Goal: Task Accomplishment & Management: Use online tool/utility

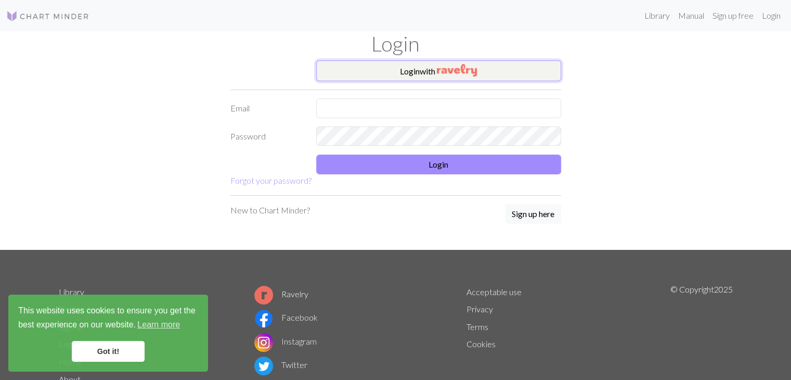
click at [499, 63] on button "Login with" at bounding box center [438, 70] width 245 height 21
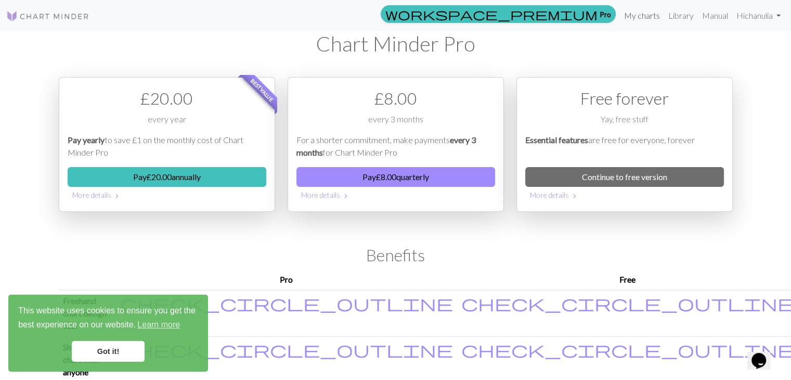
click at [632, 15] on link "My charts" at bounding box center [642, 15] width 44 height 21
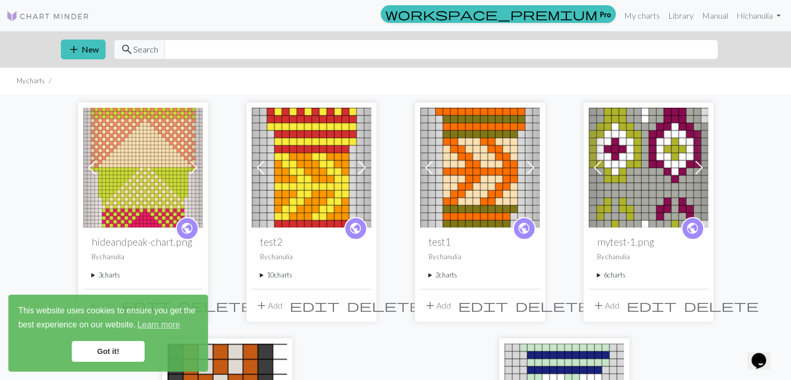
click at [108, 351] on link "Got it!" at bounding box center [108, 351] width 73 height 21
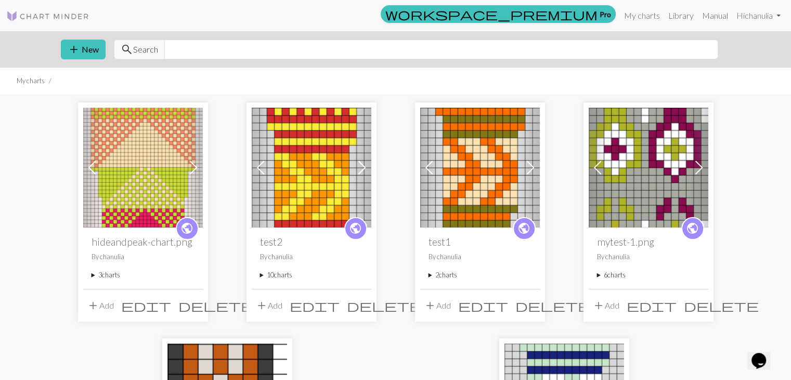
click at [89, 277] on div "public hideandpeak-chart.png By chanulia 3 charts hideandpeak-chart.png delete …" at bounding box center [143, 257] width 120 height 61
click at [92, 275] on summary "3 charts" at bounding box center [143, 275] width 103 height 10
click at [102, 275] on summary "3 charts" at bounding box center [143, 275] width 103 height 10
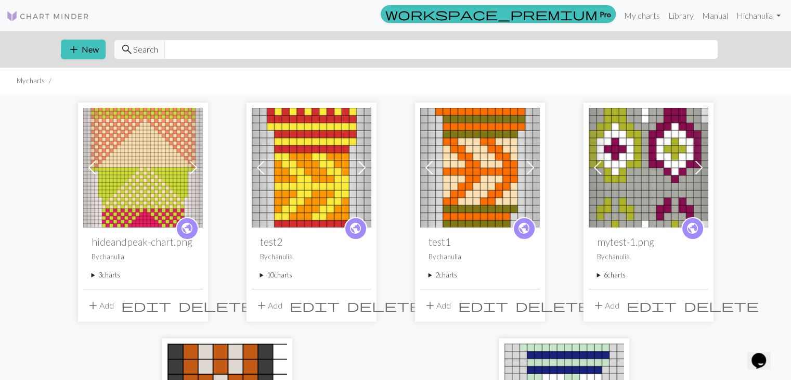
click at [102, 275] on summary "3 charts" at bounding box center [143, 275] width 103 height 10
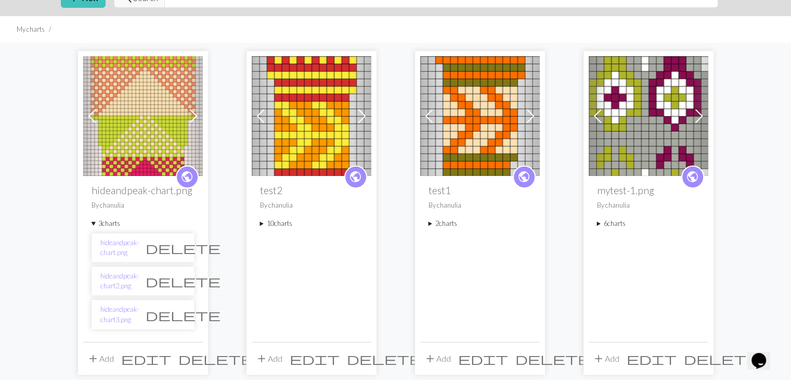
scroll to position [52, 0]
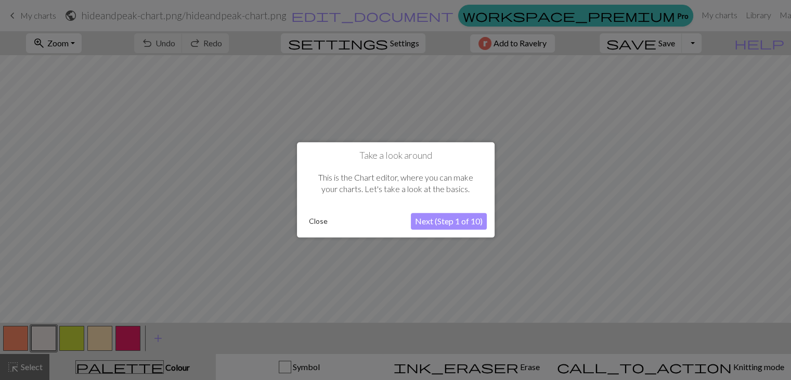
click at [322, 221] on button "Close" at bounding box center [318, 222] width 27 height 16
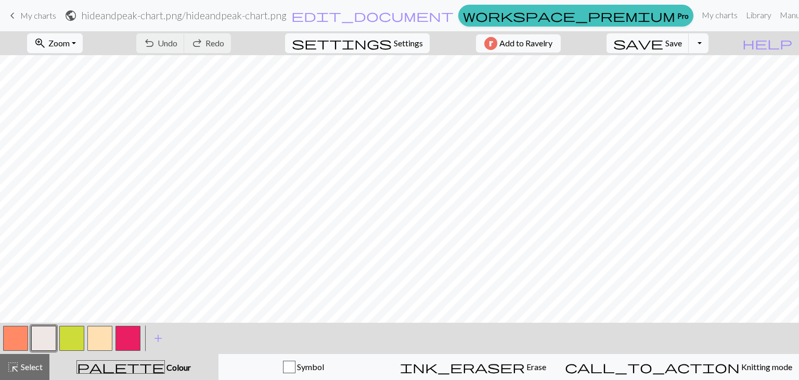
click at [70, 342] on button "button" at bounding box center [71, 338] width 25 height 25
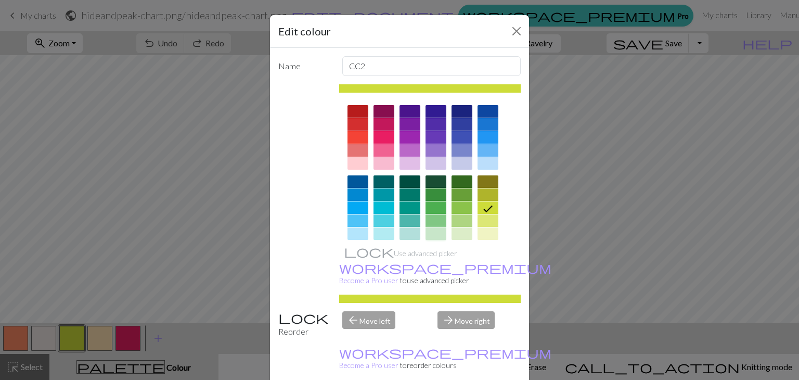
click at [430, 234] on div at bounding box center [436, 233] width 21 height 12
click at [0, 0] on icon at bounding box center [0, 0] width 0 height 0
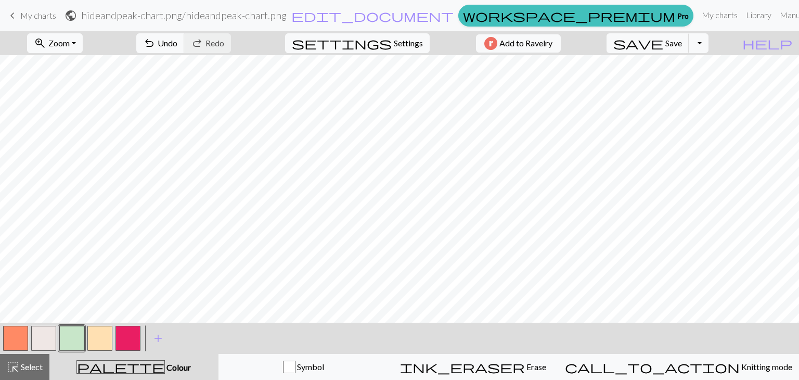
click at [11, 342] on button "button" at bounding box center [15, 338] width 25 height 25
click at [11, 340] on button "button" at bounding box center [15, 338] width 25 height 25
click at [12, 337] on button "button" at bounding box center [15, 338] width 25 height 25
click at [11, 331] on button "button" at bounding box center [15, 338] width 25 height 25
click at [11, 331] on div "Edit colour Name MC Use advanced picker workspace_premium Become a Pro user to …" at bounding box center [399, 190] width 799 height 380
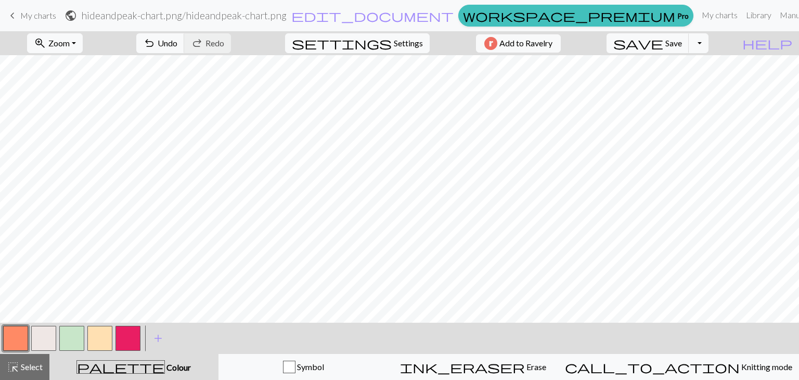
click at [11, 331] on button "button" at bounding box center [15, 338] width 25 height 25
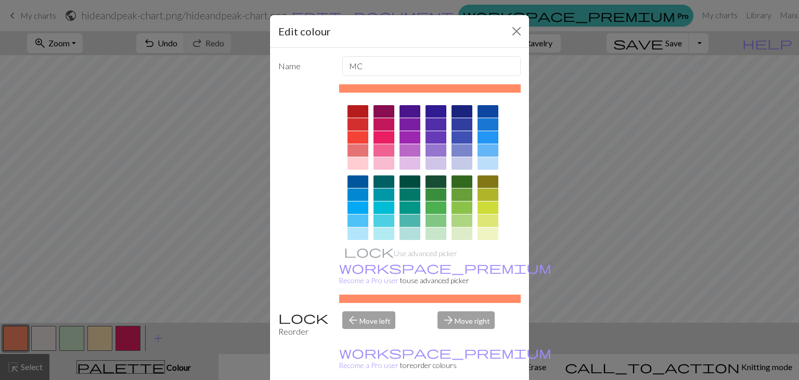
click at [490, 221] on div at bounding box center [488, 220] width 21 height 12
click at [0, 0] on icon at bounding box center [0, 0] width 0 height 0
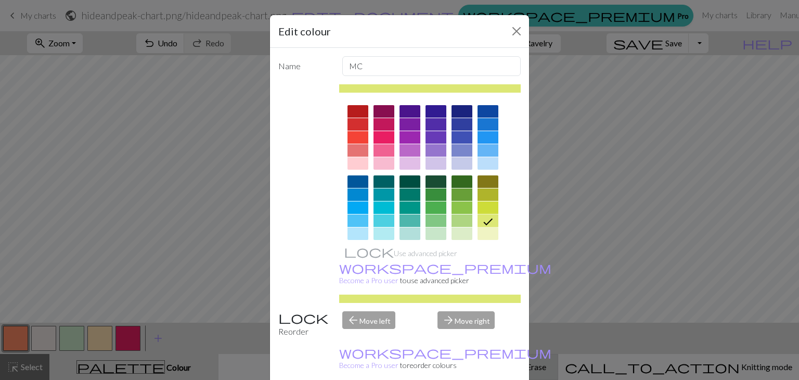
click at [454, 370] on div "ink_eraser Erase Erase" at bounding box center [473, 367] width 157 height 12
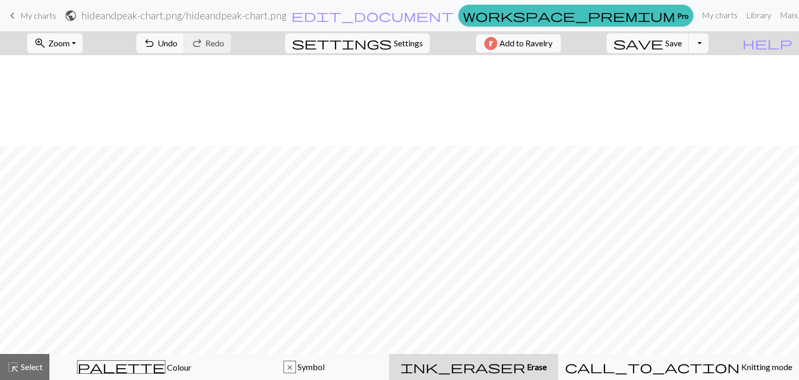
scroll to position [104, 0]
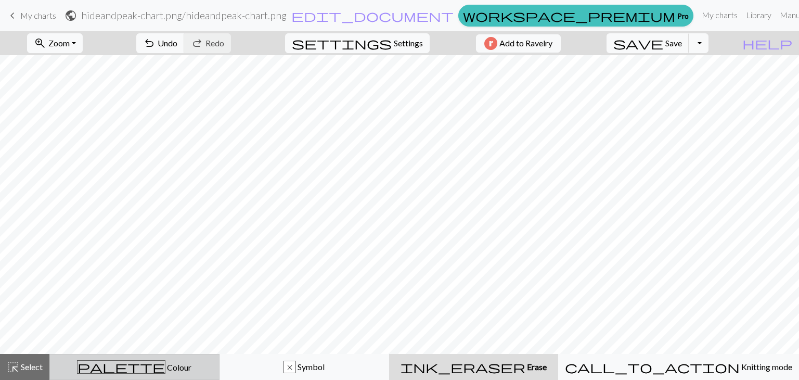
click at [165, 365] on span "Colour" at bounding box center [178, 367] width 26 height 10
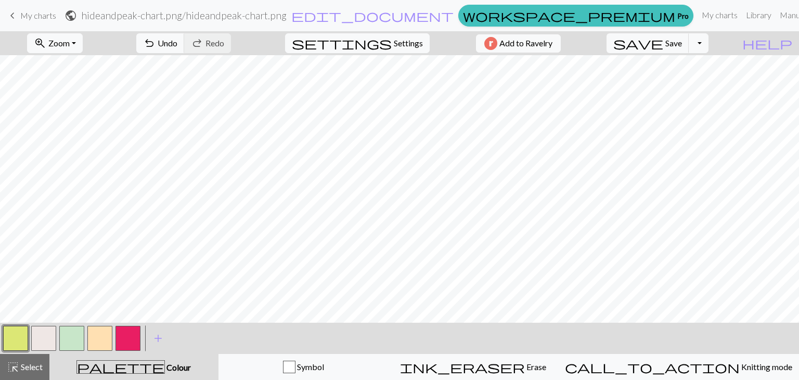
click at [12, 342] on button "button" at bounding box center [15, 338] width 25 height 25
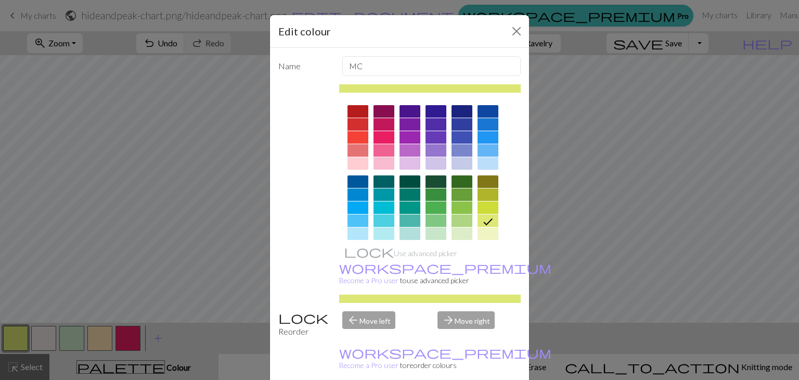
click at [483, 205] on div at bounding box center [488, 207] width 21 height 12
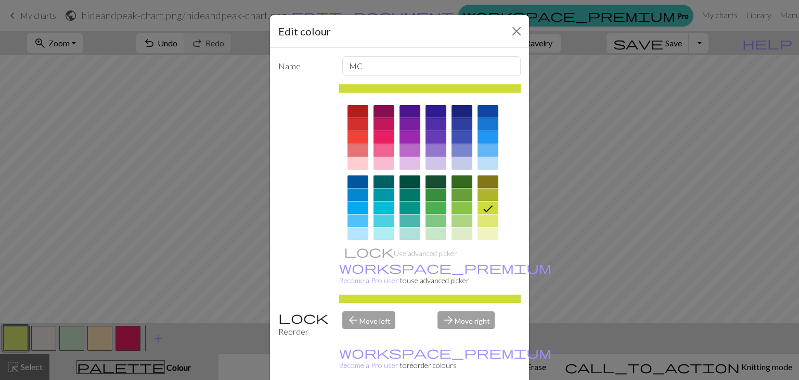
click at [453, 369] on div "ink_eraser Erase Erase" at bounding box center [473, 367] width 157 height 12
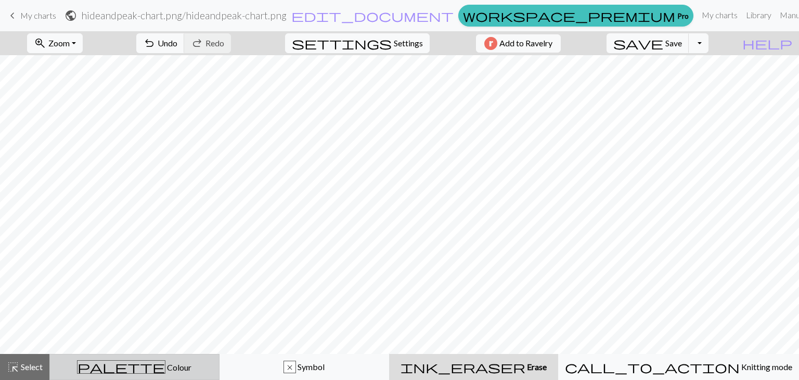
click at [165, 362] on span "Colour" at bounding box center [178, 367] width 26 height 10
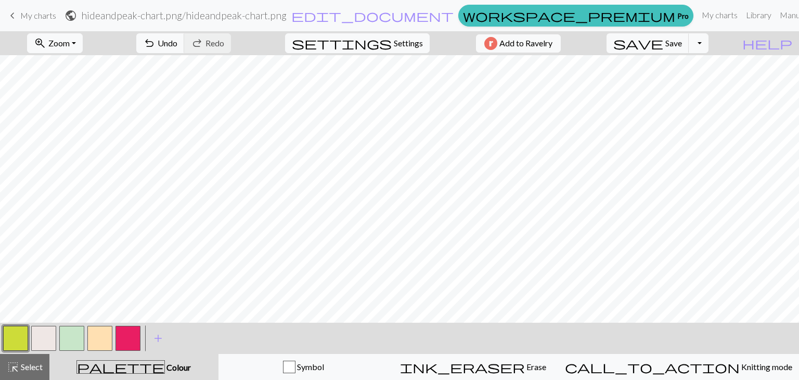
click at [96, 338] on button "button" at bounding box center [99, 338] width 25 height 25
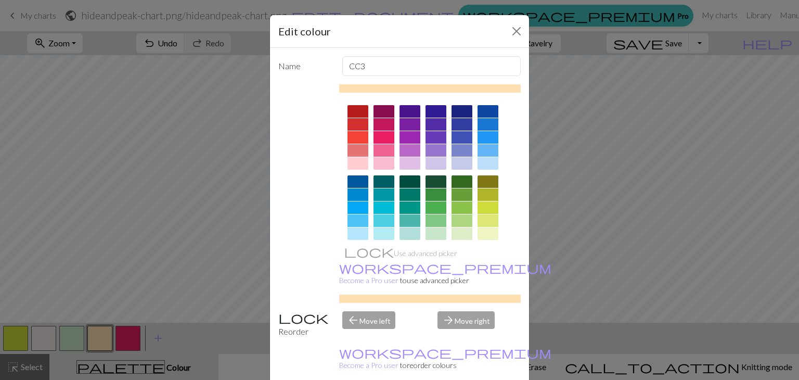
scroll to position [150, 0]
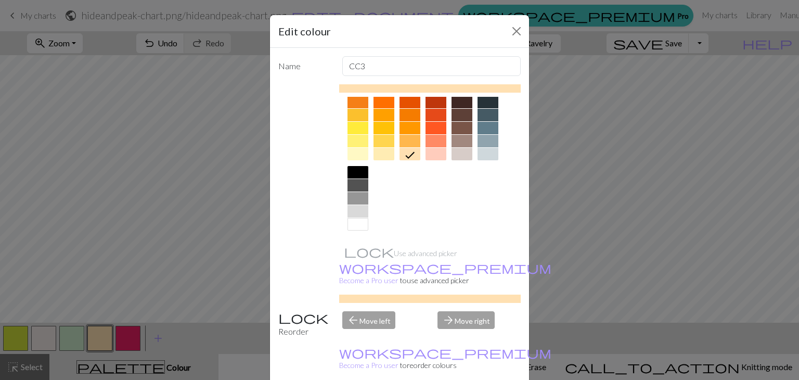
click at [404, 125] on div at bounding box center [410, 128] width 21 height 12
click at [0, 0] on icon at bounding box center [0, 0] width 0 height 0
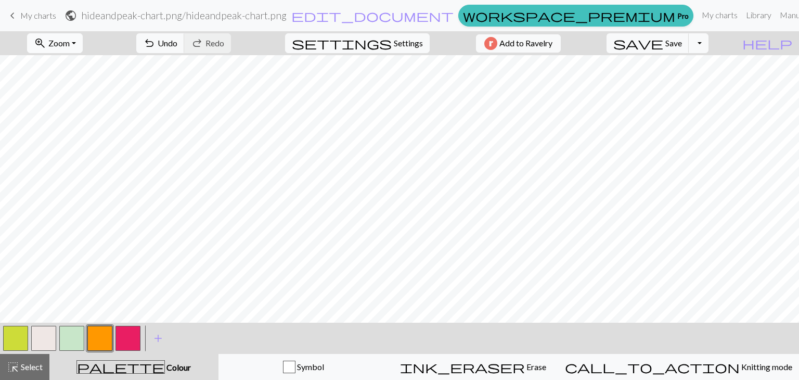
click at [70, 42] on span "Zoom" at bounding box center [58, 43] width 21 height 10
click at [74, 117] on button "50%" at bounding box center [69, 125] width 82 height 17
click at [67, 339] on button "button" at bounding box center [71, 338] width 25 height 25
click at [68, 341] on button "button" at bounding box center [71, 338] width 25 height 25
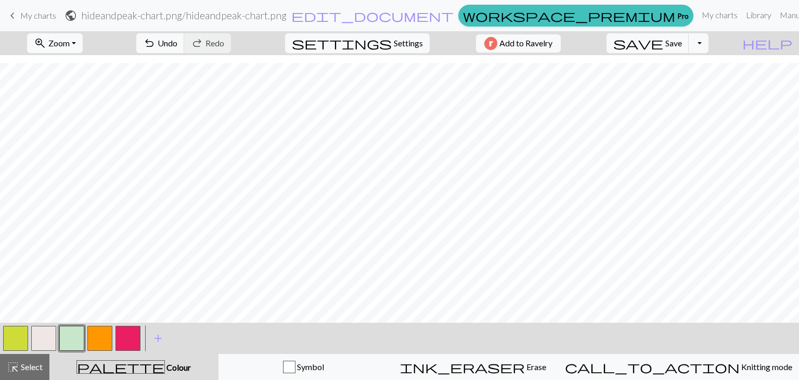
click at [68, 341] on button "button" at bounding box center [71, 338] width 25 height 25
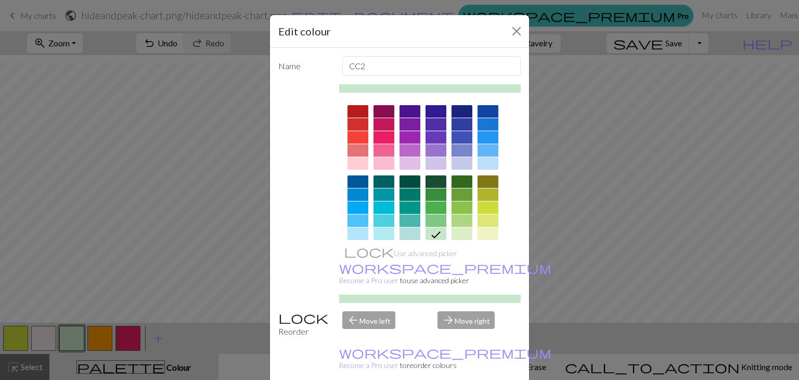
click at [408, 233] on div at bounding box center [410, 233] width 21 height 12
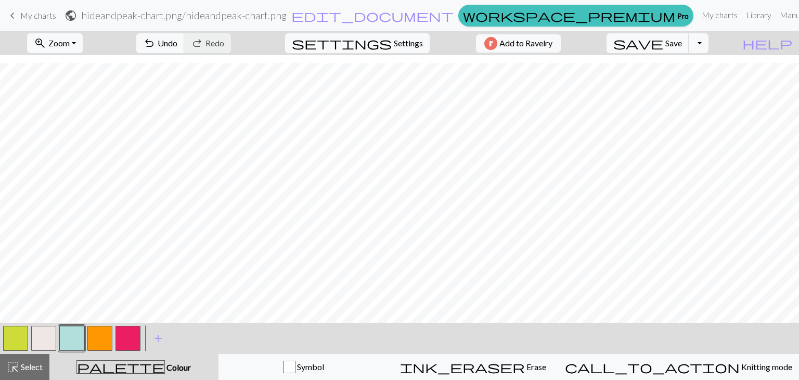
click at [98, 341] on button "button" at bounding box center [99, 338] width 25 height 25
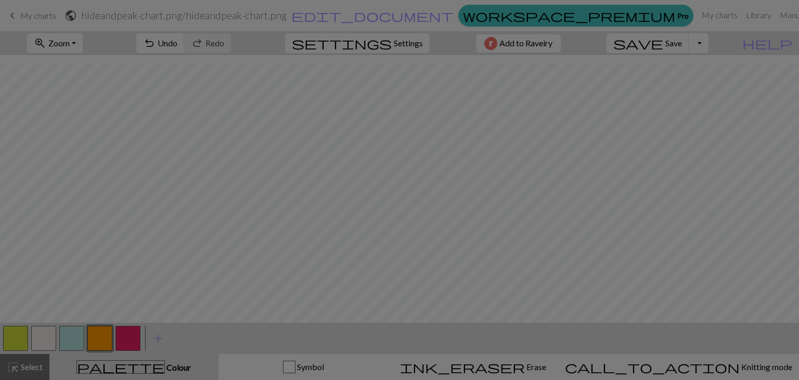
click at [98, 341] on div "Edit colour Name CC3 Use advanced picker workspace_premium Become a Pro user to…" at bounding box center [399, 190] width 799 height 380
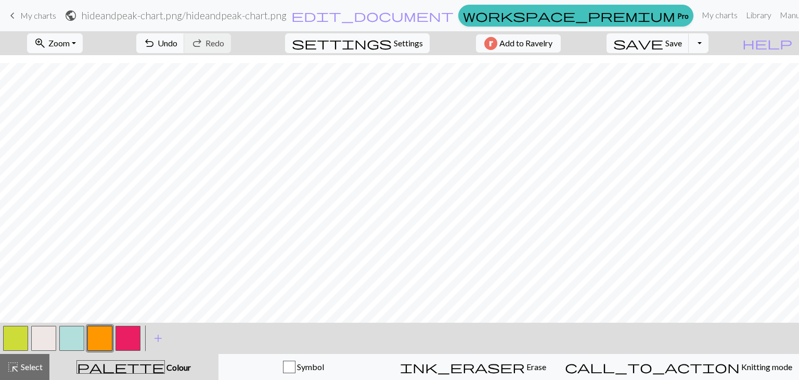
click at [98, 341] on button "button" at bounding box center [99, 338] width 25 height 25
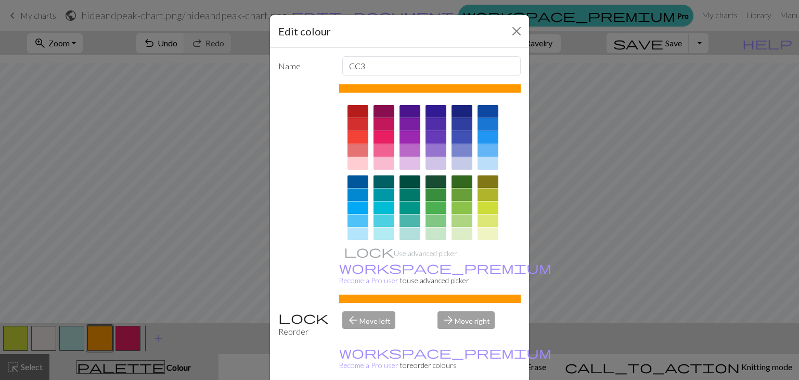
click at [374, 162] on div at bounding box center [384, 163] width 21 height 12
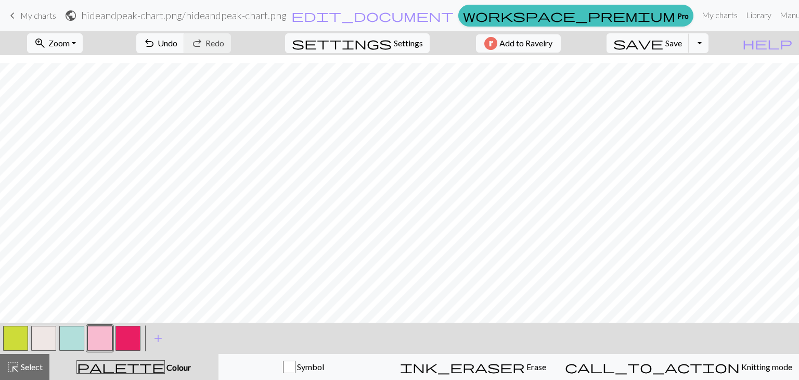
click at [123, 340] on button "button" at bounding box center [128, 338] width 25 height 25
click at [123, 340] on div "Edit colour Name CC4 Use advanced picker workspace_premium Become a Pro user to…" at bounding box center [399, 190] width 799 height 380
click at [123, 340] on button "button" at bounding box center [128, 338] width 25 height 25
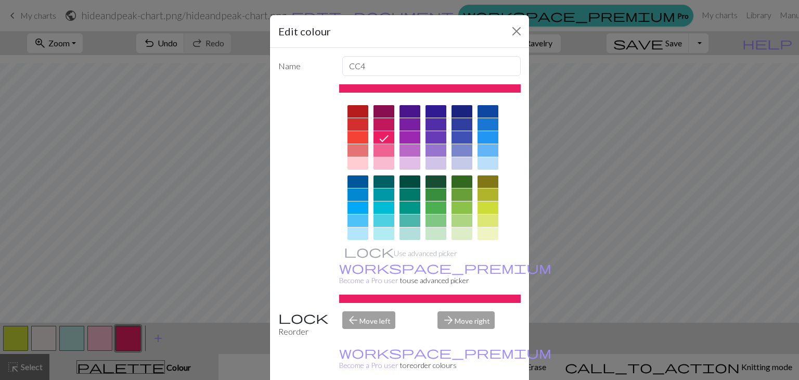
click at [374, 148] on div at bounding box center [384, 150] width 21 height 12
click at [0, 0] on icon at bounding box center [0, 0] width 0 height 0
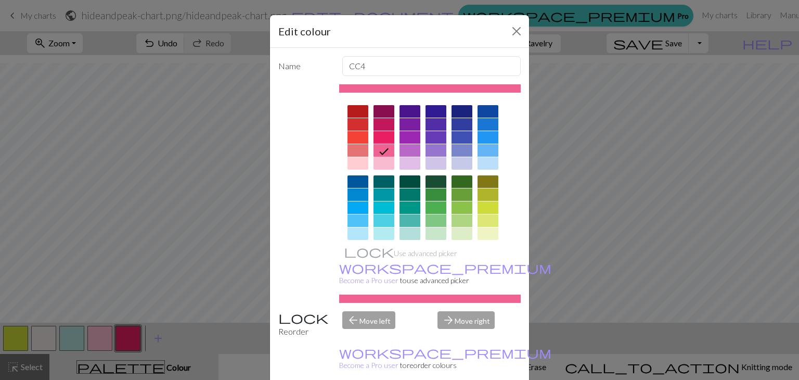
click at [374, 163] on div at bounding box center [384, 163] width 21 height 12
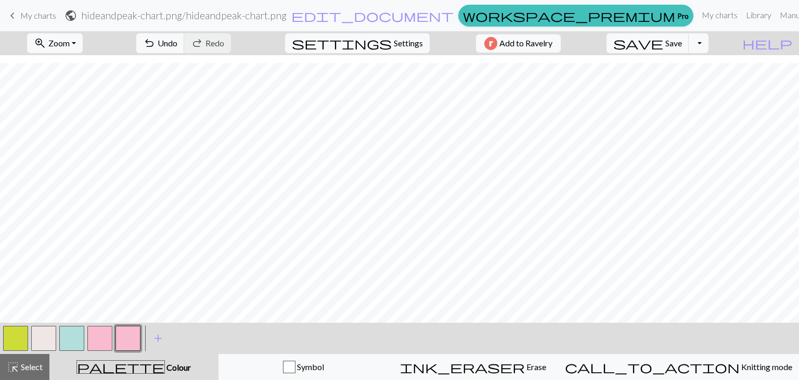
click at [102, 342] on button "button" at bounding box center [99, 338] width 25 height 25
click at [104, 342] on button "button" at bounding box center [99, 338] width 25 height 25
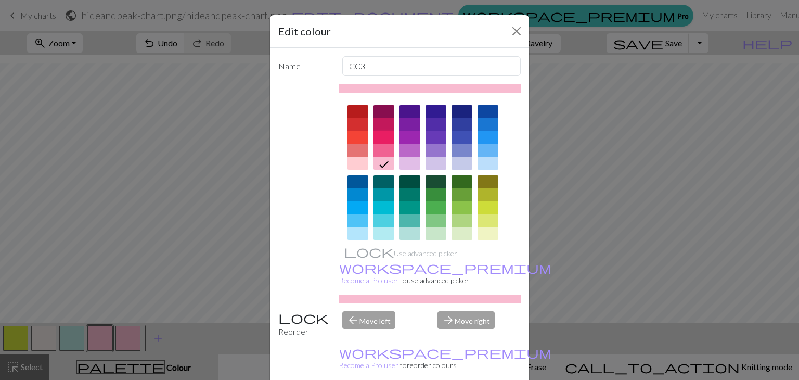
click at [379, 132] on div at bounding box center [384, 137] width 21 height 12
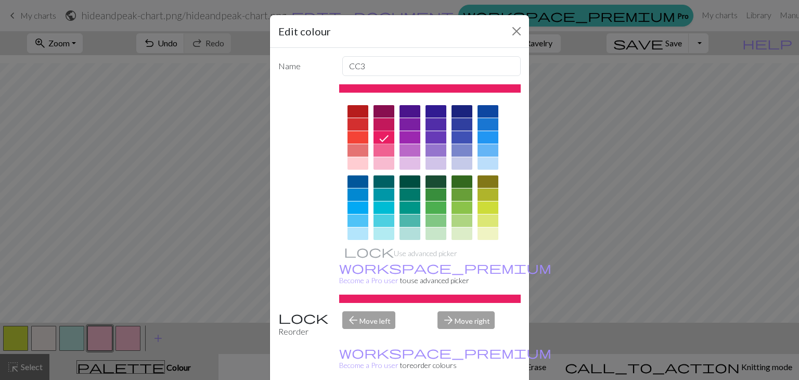
click at [460, 370] on div "ink_eraser Erase Erase" at bounding box center [473, 367] width 157 height 12
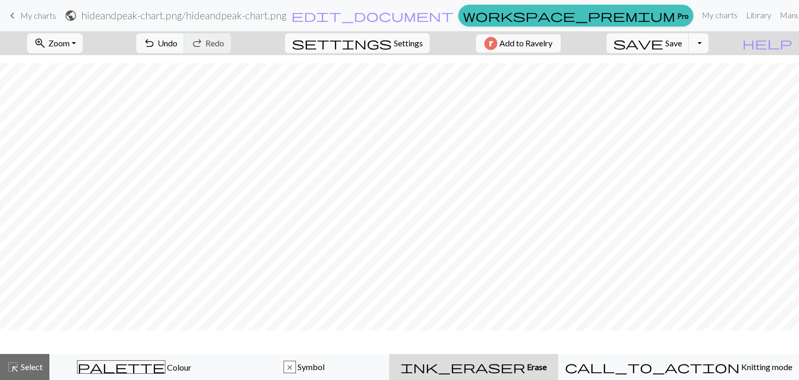
scroll to position [58, 0]
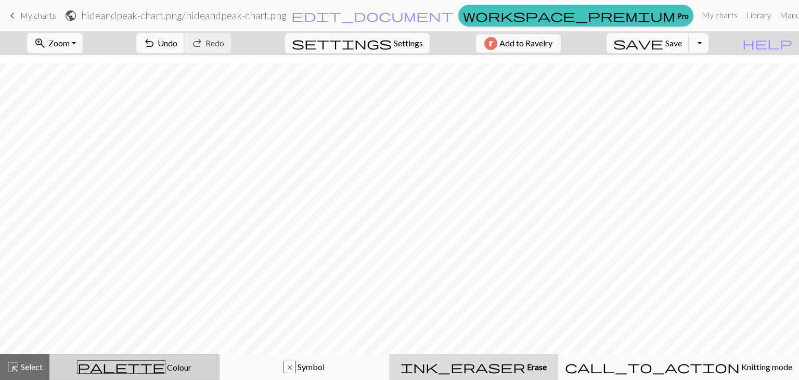
click at [165, 367] on span "Colour" at bounding box center [178, 367] width 26 height 10
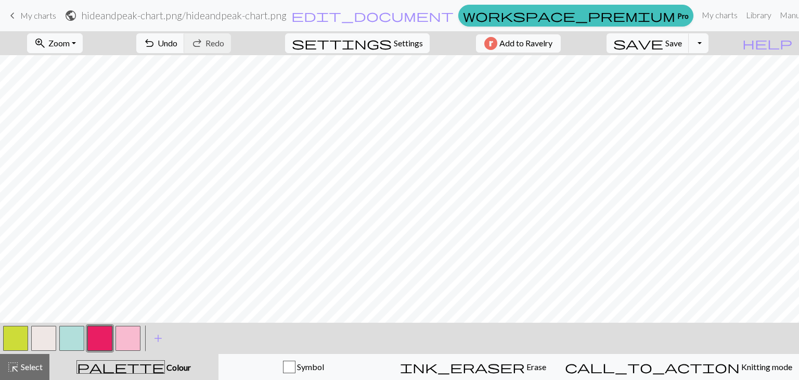
click at [132, 346] on button "button" at bounding box center [128, 338] width 25 height 25
click at [132, 346] on div "Edit colour Name CC4 Use advanced picker workspace_premium Become a Pro user to…" at bounding box center [399, 190] width 799 height 380
click at [132, 344] on button "button" at bounding box center [128, 338] width 25 height 25
click at [132, 344] on div "Edit colour Name CC4 Use advanced picker workspace_premium Become a Pro user to…" at bounding box center [399, 190] width 799 height 380
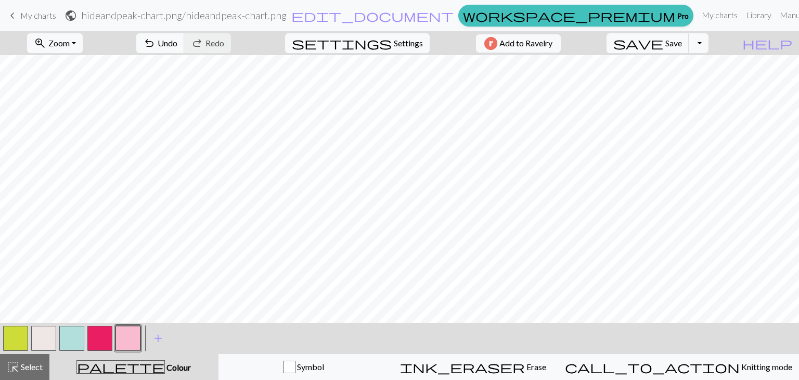
click at [132, 344] on button "button" at bounding box center [128, 338] width 25 height 25
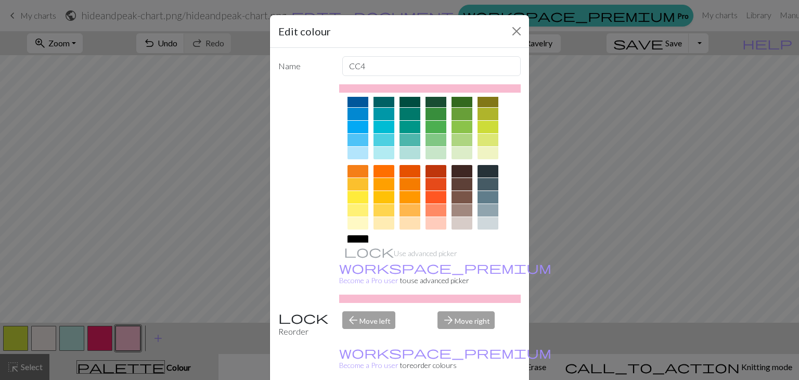
scroll to position [150, 0]
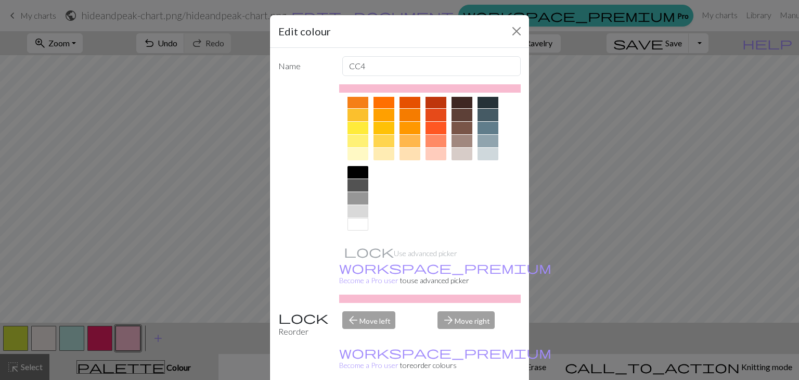
click at [428, 154] on div at bounding box center [436, 154] width 21 height 12
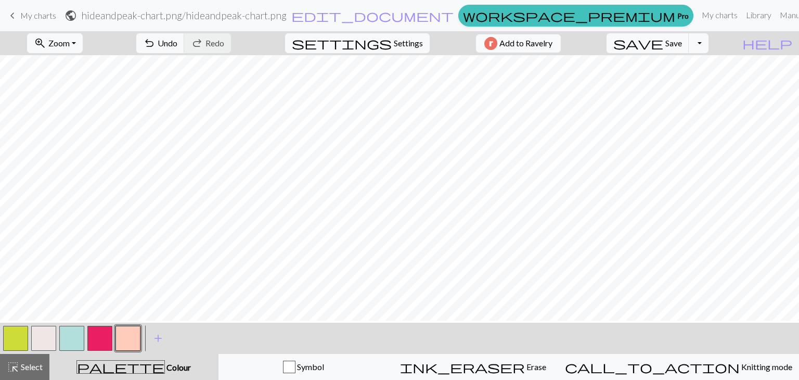
scroll to position [0, 0]
click at [70, 38] on span "Zoom" at bounding box center [58, 43] width 21 height 10
click at [83, 93] on button "Fit height" at bounding box center [69, 99] width 82 height 17
click at [66, 44] on span "Zoom" at bounding box center [58, 43] width 21 height 10
click at [75, 100] on button "Fit height" at bounding box center [69, 99] width 82 height 17
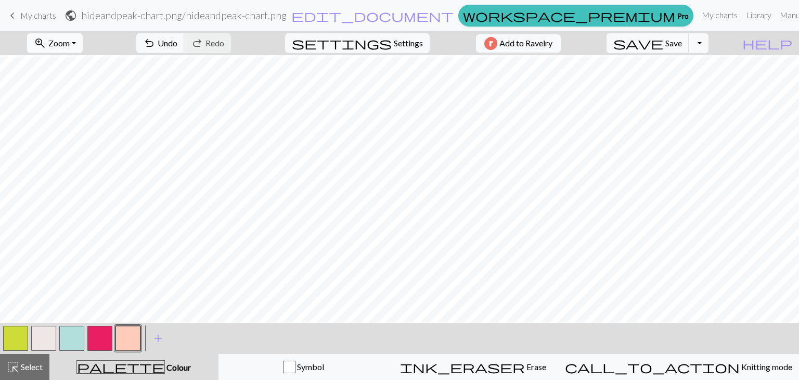
click at [70, 45] on span "Zoom" at bounding box center [58, 43] width 21 height 10
click at [74, 82] on button "Fit width" at bounding box center [69, 82] width 82 height 17
click at [70, 42] on span "Zoom" at bounding box center [58, 43] width 21 height 10
click at [73, 61] on button "Fit all" at bounding box center [69, 66] width 82 height 17
click at [83, 43] on button "zoom_in Zoom Zoom" at bounding box center [55, 43] width 56 height 20
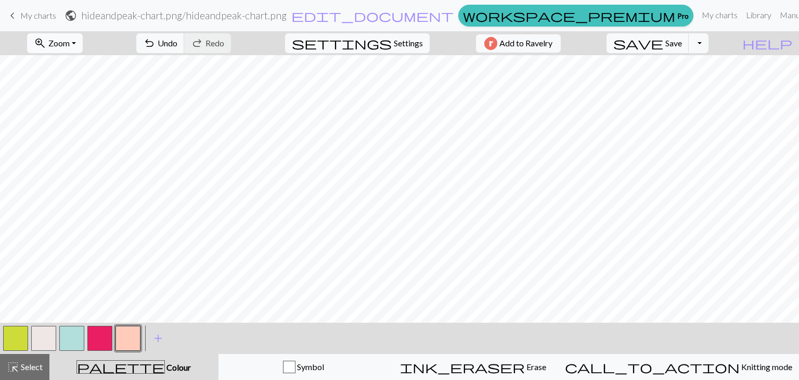
click at [83, 43] on button "zoom_in Zoom Zoom" at bounding box center [55, 43] width 56 height 20
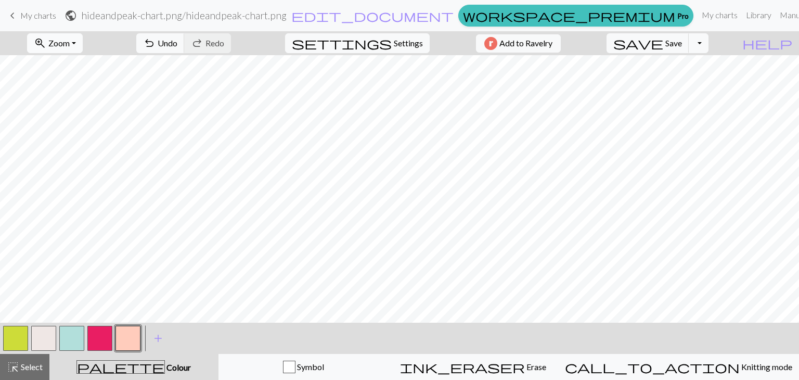
click at [83, 43] on button "zoom_in Zoom Zoom" at bounding box center [55, 43] width 56 height 20
click at [77, 119] on button "50%" at bounding box center [69, 125] width 82 height 17
click at [83, 43] on button "zoom_in Zoom Zoom" at bounding box center [55, 43] width 56 height 20
click at [69, 137] on button "100%" at bounding box center [69, 141] width 82 height 17
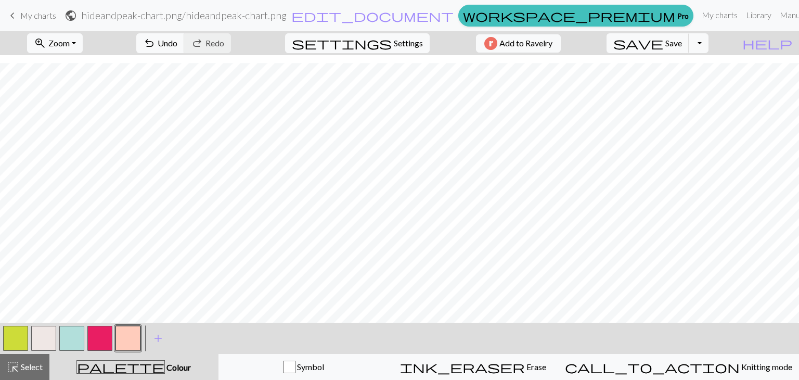
click at [42, 336] on button "button" at bounding box center [43, 338] width 25 height 25
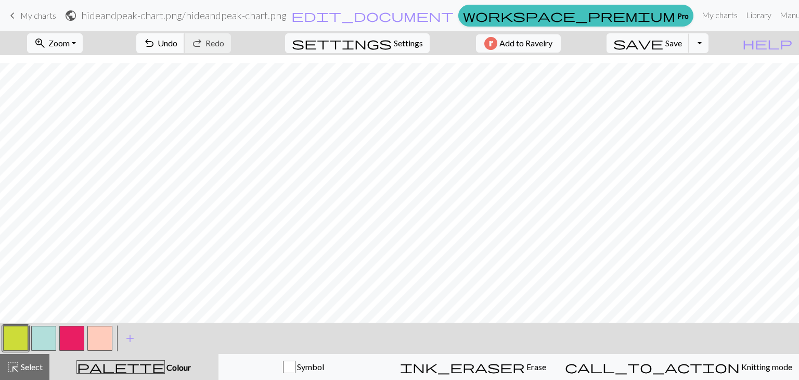
click at [156, 43] on span "undo" at bounding box center [149, 43] width 12 height 15
click at [38, 331] on button "button" at bounding box center [43, 338] width 25 height 25
click at [67, 42] on span "Zoom" at bounding box center [58, 43] width 21 height 10
click at [68, 44] on span "Zoom" at bounding box center [58, 43] width 21 height 10
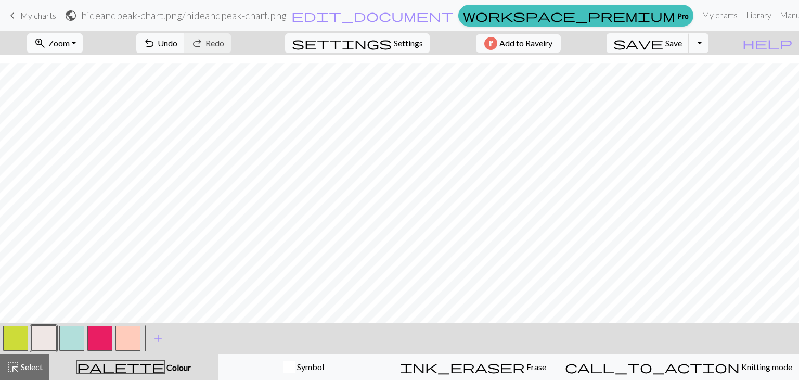
click at [68, 44] on span "Zoom" at bounding box center [58, 43] width 21 height 10
click at [70, 44] on span "Zoom" at bounding box center [58, 43] width 21 height 10
click at [71, 119] on button "50%" at bounding box center [69, 125] width 82 height 17
click at [133, 332] on button "button" at bounding box center [128, 338] width 25 height 25
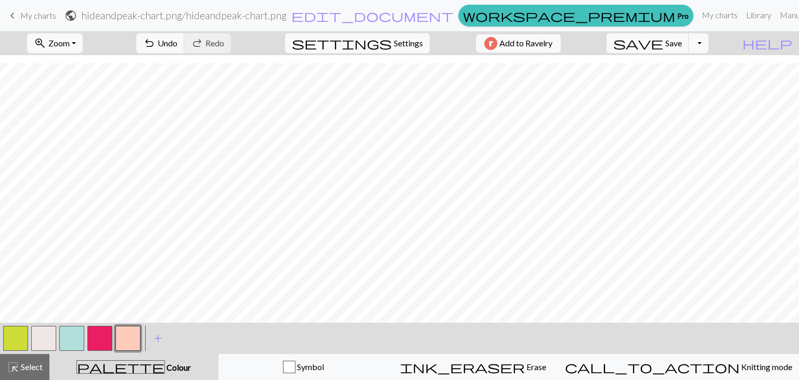
click at [133, 332] on button "button" at bounding box center [128, 338] width 25 height 25
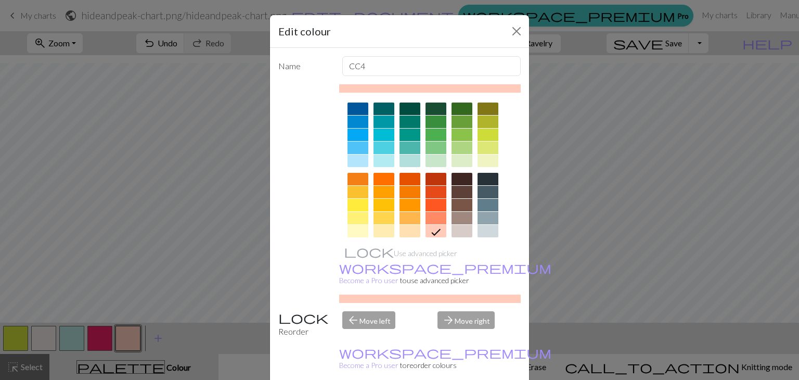
scroll to position [150, 0]
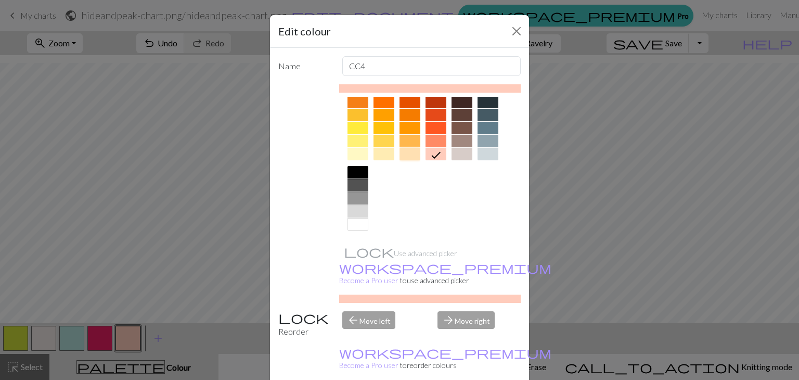
click at [412, 154] on div at bounding box center [410, 154] width 21 height 12
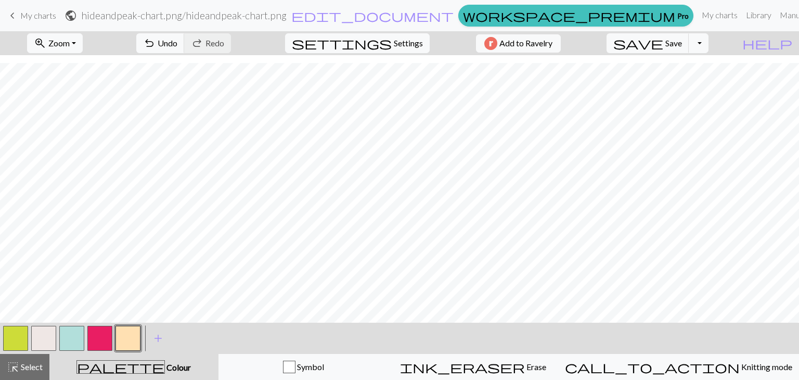
click at [71, 335] on button "button" at bounding box center [71, 338] width 25 height 25
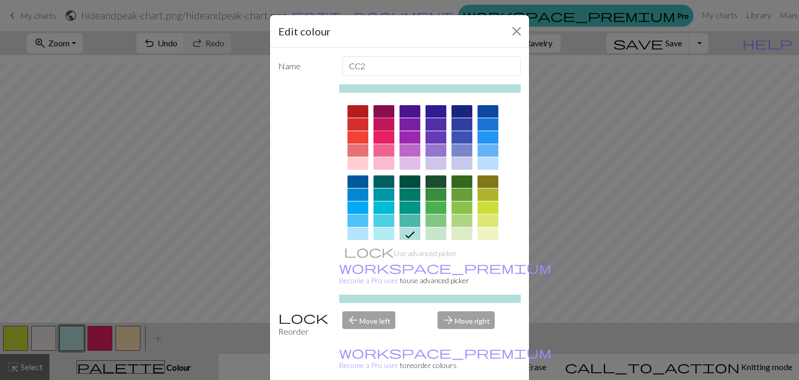
click at [378, 122] on div at bounding box center [384, 124] width 21 height 12
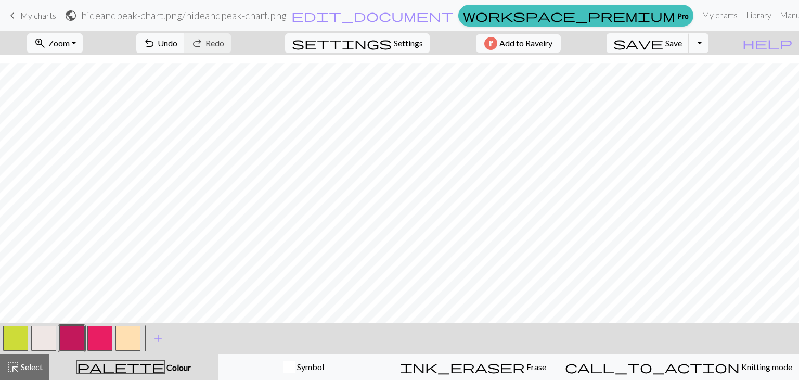
click at [97, 337] on button "button" at bounding box center [99, 338] width 25 height 25
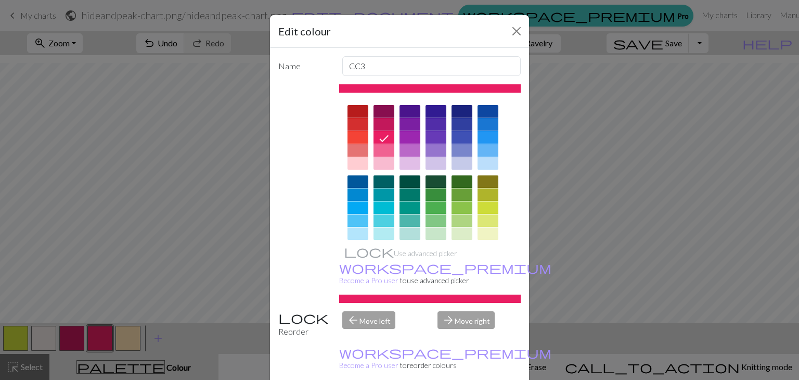
click at [403, 232] on div at bounding box center [410, 233] width 21 height 12
click at [0, 0] on icon at bounding box center [0, 0] width 0 height 0
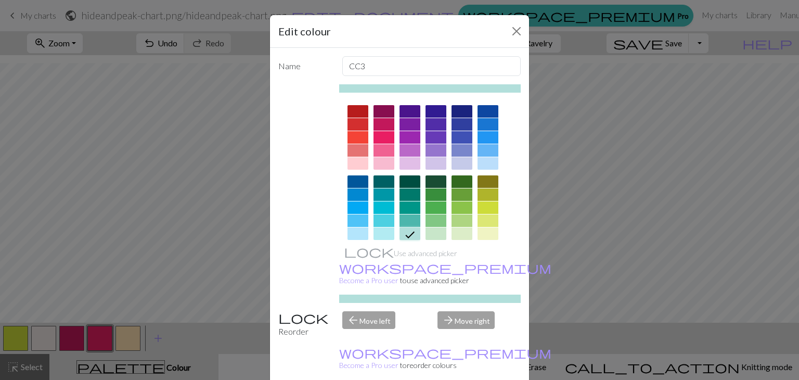
click at [454, 369] on div "ink_eraser Erase Erase" at bounding box center [473, 367] width 157 height 12
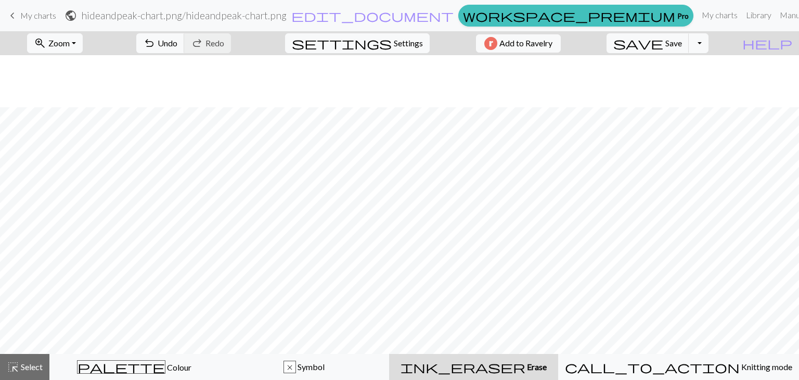
scroll to position [58, 0]
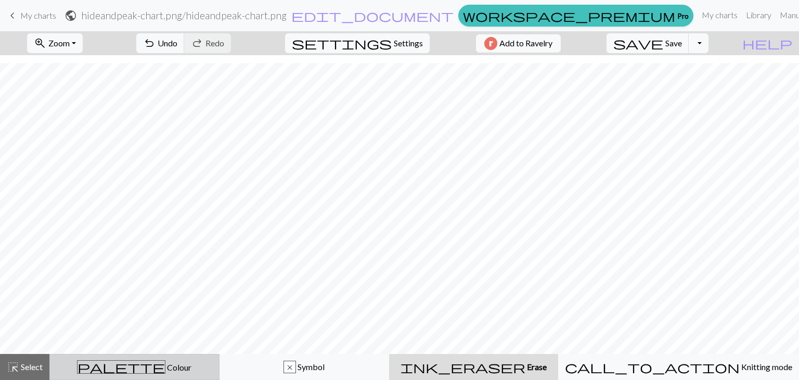
click at [165, 370] on span "Colour" at bounding box center [178, 367] width 26 height 10
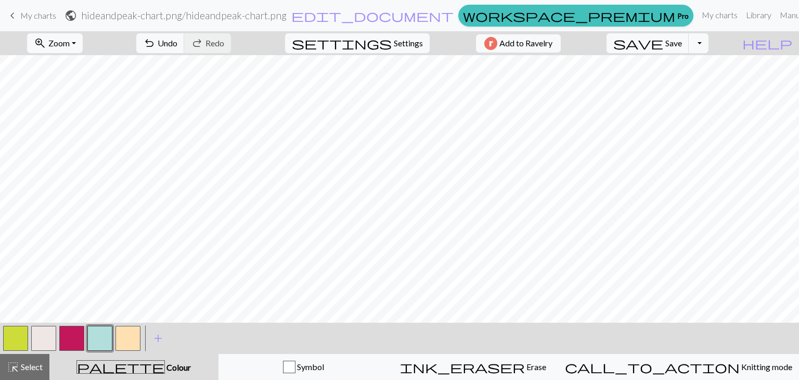
click at [75, 340] on button "button" at bounding box center [71, 338] width 25 height 25
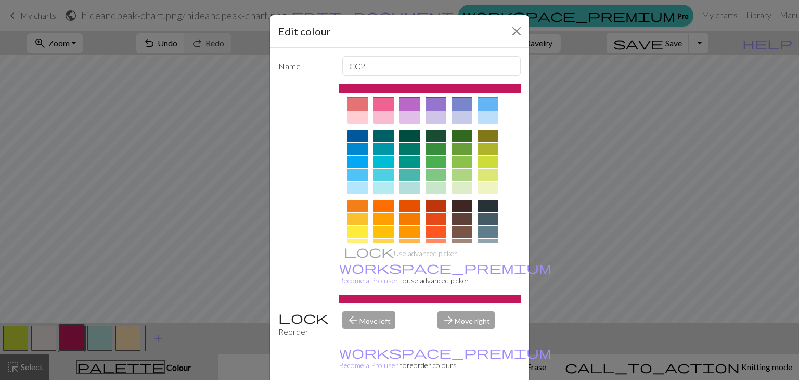
scroll to position [104, 0]
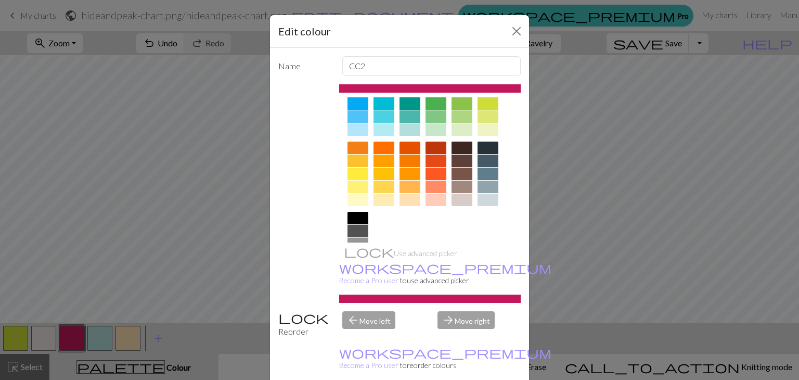
click at [404, 128] on div at bounding box center [410, 129] width 21 height 12
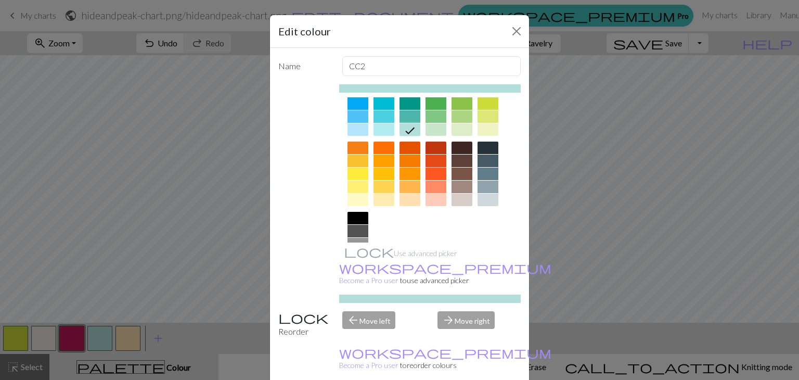
click at [457, 368] on div "ink_eraser Erase Erase" at bounding box center [473, 367] width 157 height 12
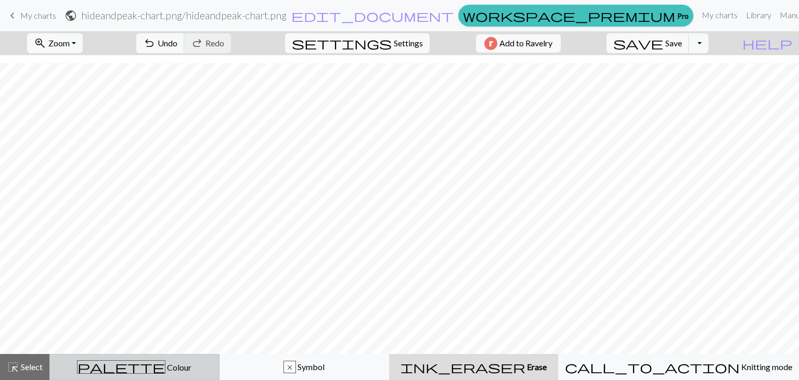
click at [133, 367] on span "palette" at bounding box center [121, 367] width 87 height 15
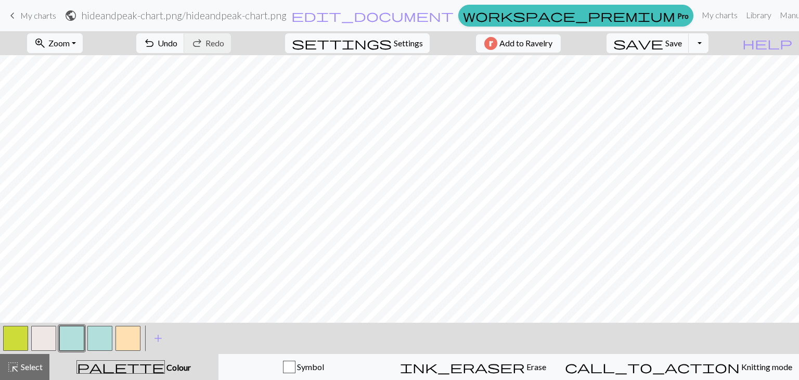
click at [101, 336] on button "button" at bounding box center [99, 338] width 25 height 25
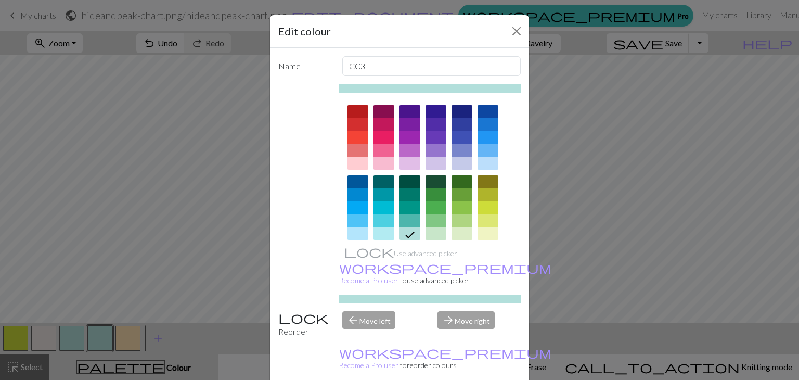
click at [384, 123] on div at bounding box center [384, 124] width 21 height 12
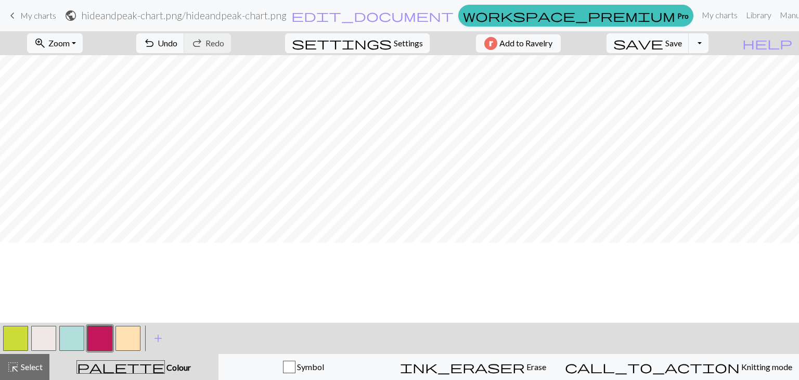
scroll to position [0, 0]
click at [709, 43] on button "Toggle Dropdown" at bounding box center [699, 43] width 20 height 20
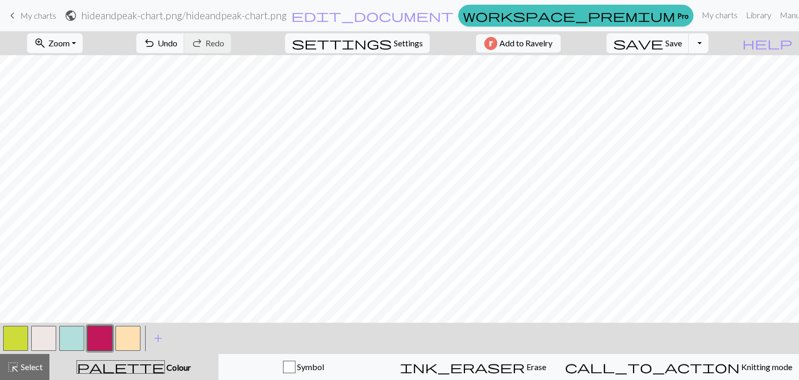
click at [709, 43] on button "Toggle Dropdown" at bounding box center [699, 43] width 20 height 20
click at [698, 79] on button "save_alt Download" at bounding box center [623, 82] width 172 height 17
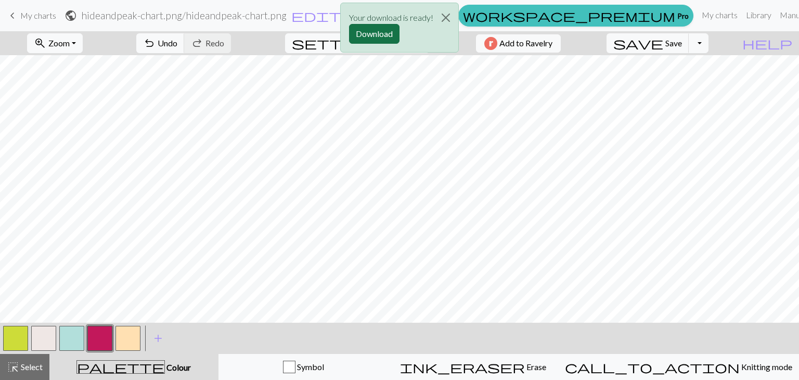
click at [383, 31] on button "Download" at bounding box center [374, 34] width 50 height 20
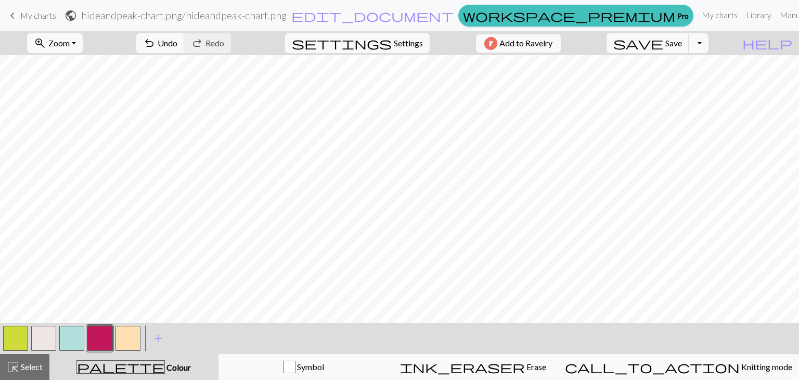
click at [126, 339] on button "button" at bounding box center [128, 338] width 25 height 25
click at [125, 339] on button "button" at bounding box center [128, 338] width 25 height 25
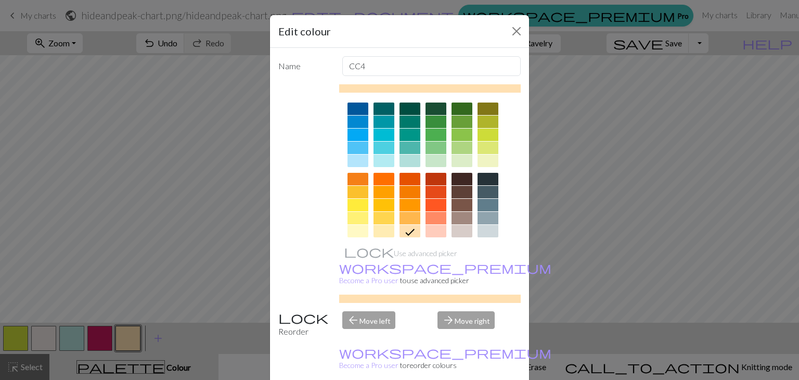
scroll to position [150, 0]
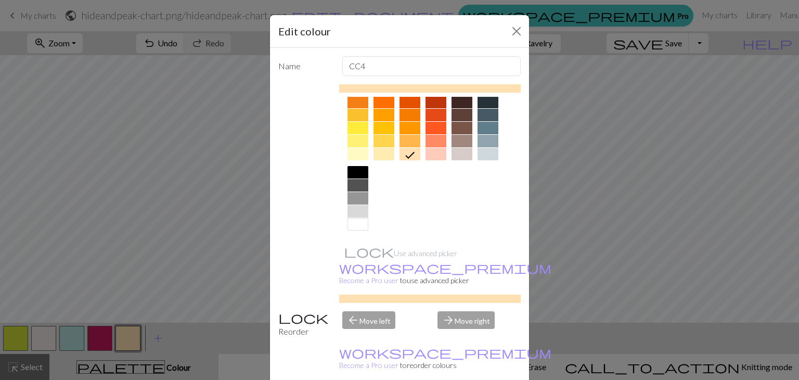
click at [429, 155] on div at bounding box center [436, 154] width 21 height 12
click at [0, 0] on icon at bounding box center [0, 0] width 0 height 0
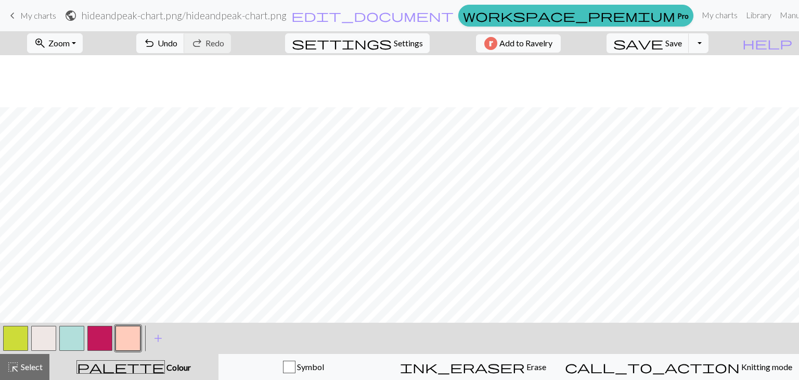
scroll to position [89, 0]
